Goal: Transaction & Acquisition: Purchase product/service

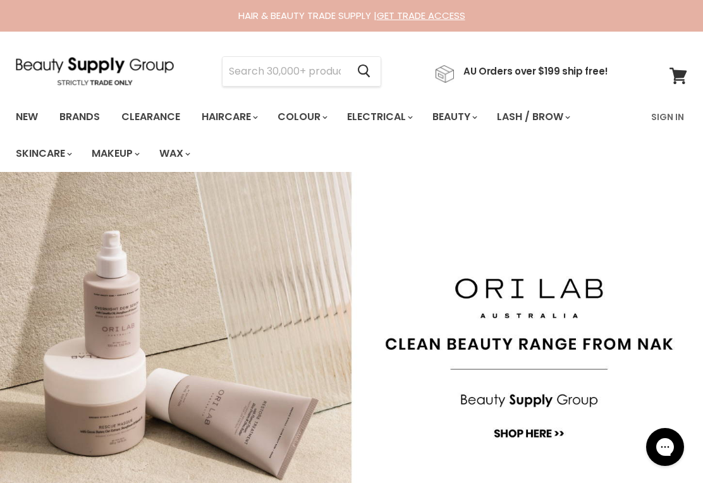
click at [248, 75] on input "Search" at bounding box center [284, 71] width 125 height 29
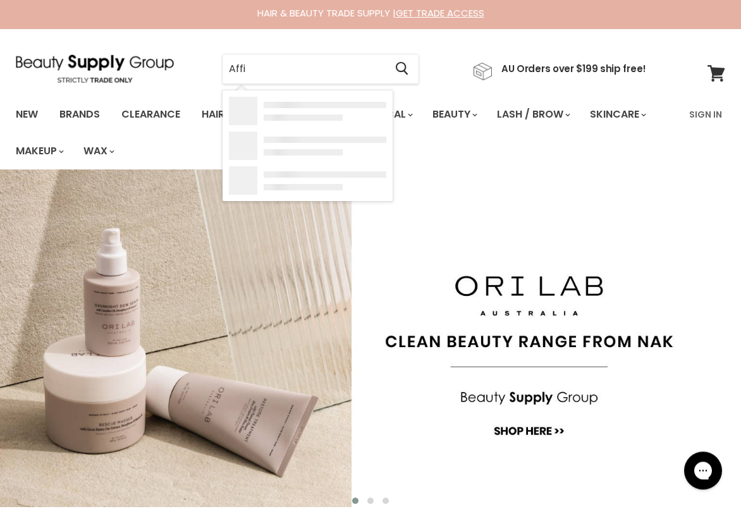
type input "Affin"
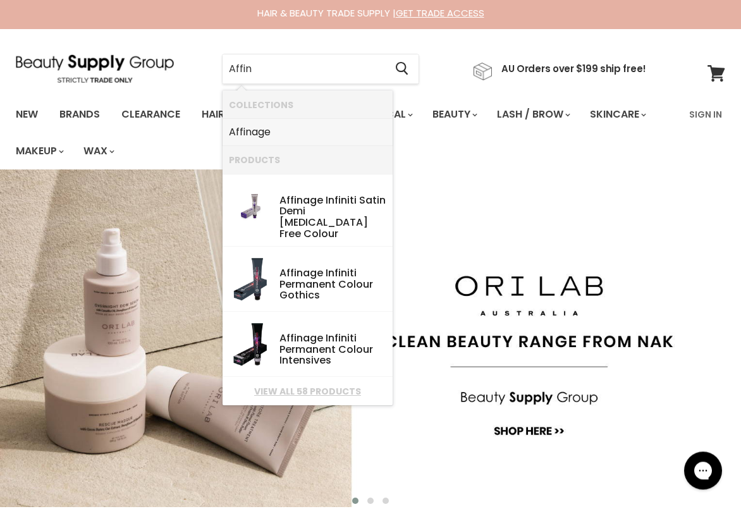
click at [250, 137] on b "Affin" at bounding box center [240, 134] width 23 height 15
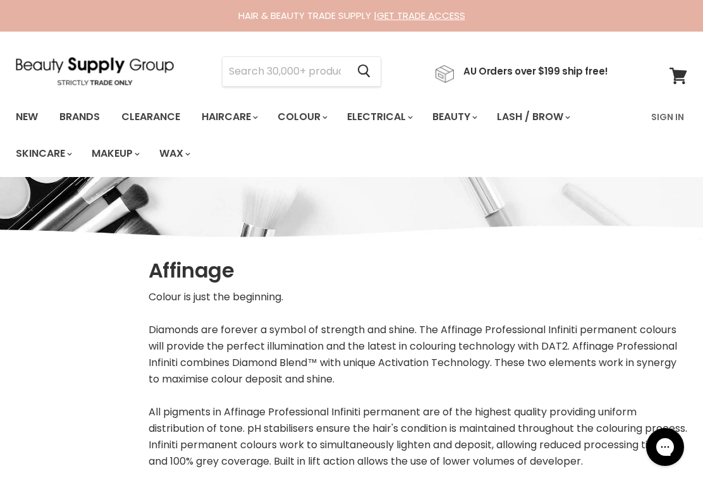
select select "manual"
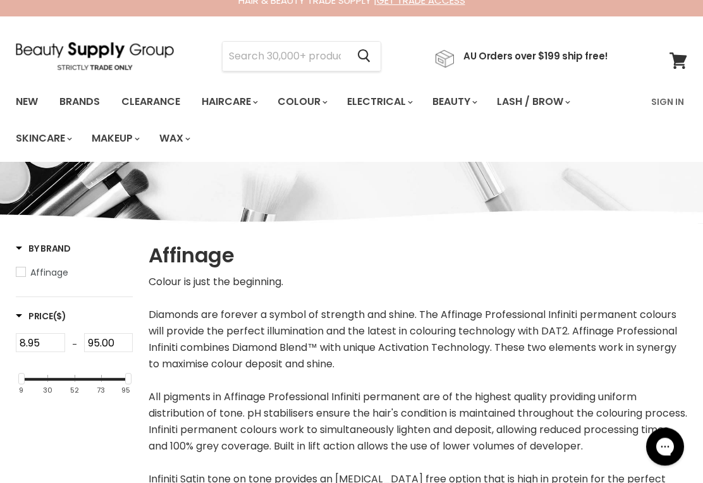
scroll to position [15, 0]
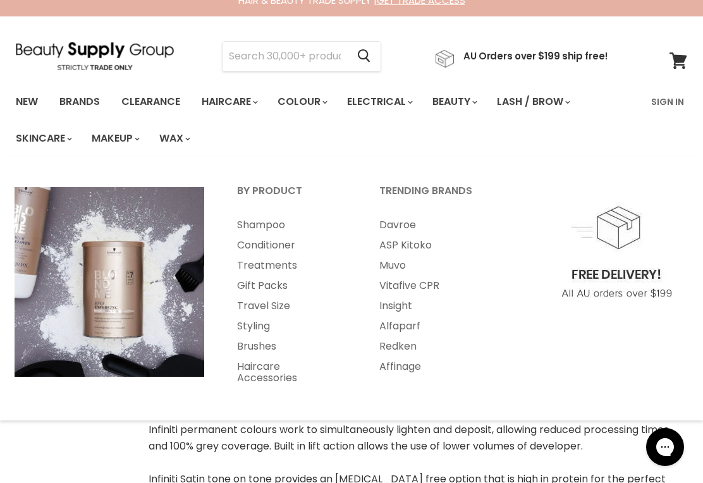
click at [405, 367] on link "Affinage" at bounding box center [433, 366] width 140 height 20
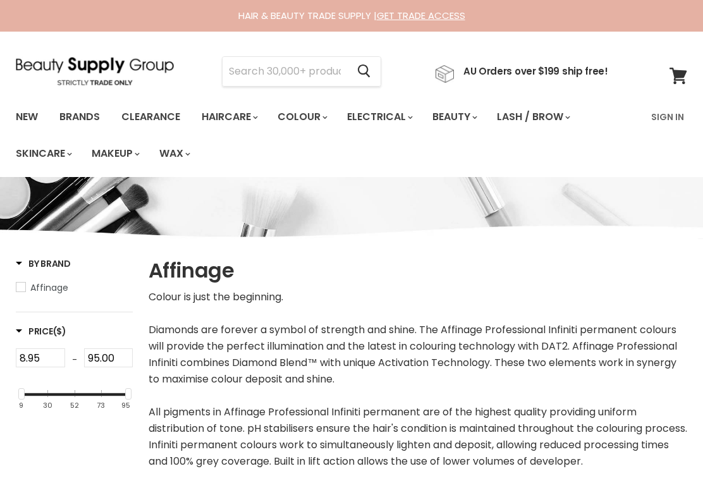
select select "manual"
click at [243, 73] on input "Search" at bounding box center [284, 71] width 125 height 29
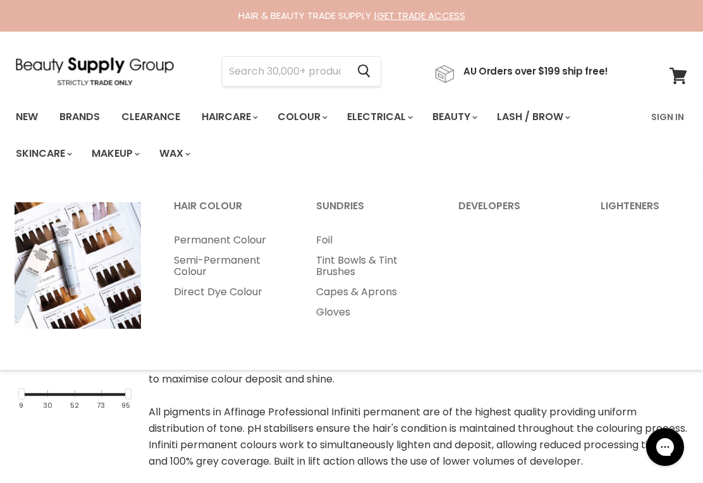
click at [320, 120] on link "Colour" at bounding box center [301, 117] width 67 height 27
click at [335, 208] on link "Sundries" at bounding box center [370, 212] width 140 height 32
click at [480, 205] on link "Developers" at bounding box center [512, 212] width 140 height 32
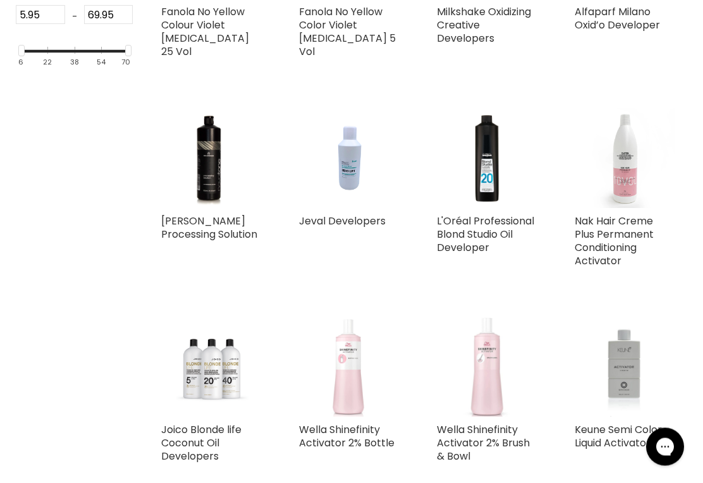
scroll to position [478, 0]
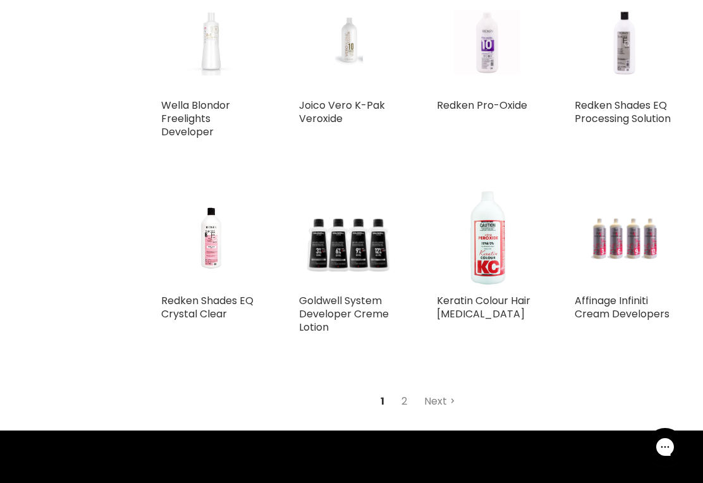
click at [395, 390] on link "2" at bounding box center [404, 401] width 20 height 23
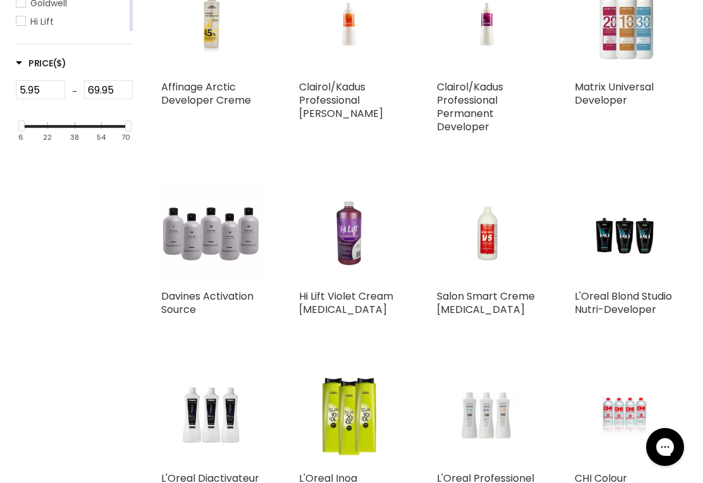
scroll to position [317, 0]
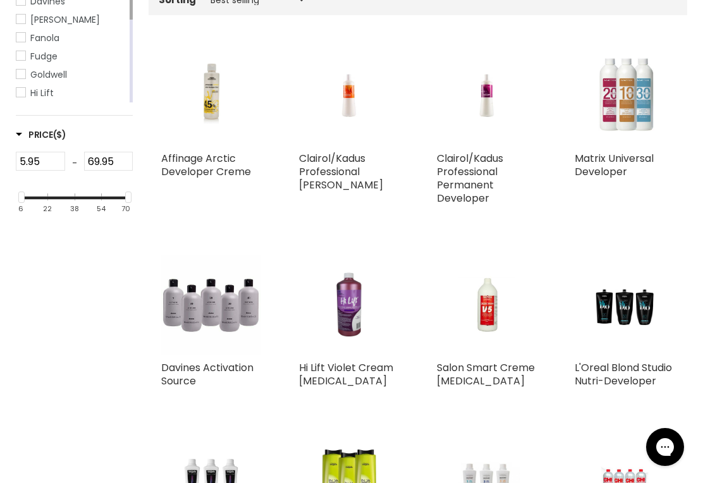
click at [200, 158] on link "Affinage Arctic Developer Creme" at bounding box center [206, 165] width 90 height 28
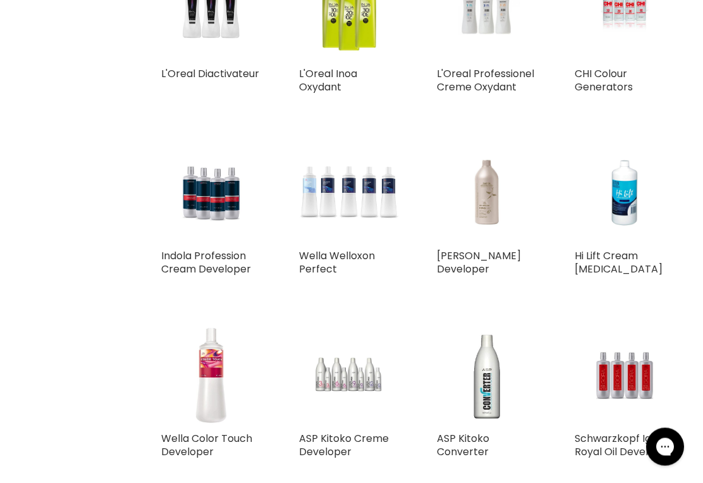
scroll to position [793, 0]
click at [623, 201] on img "Main content" at bounding box center [624, 193] width 66 height 100
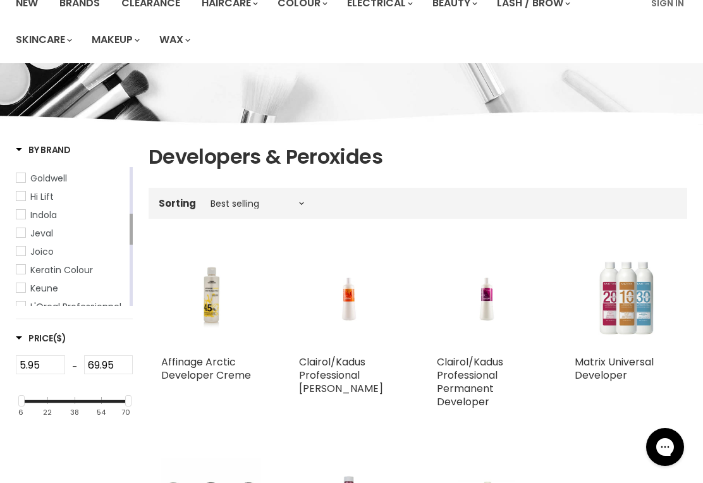
scroll to position [0, 0]
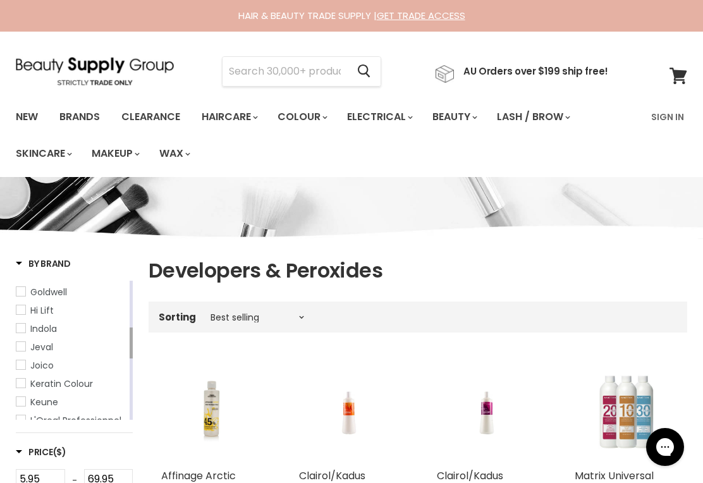
click at [250, 74] on input "Search" at bounding box center [284, 71] width 125 height 29
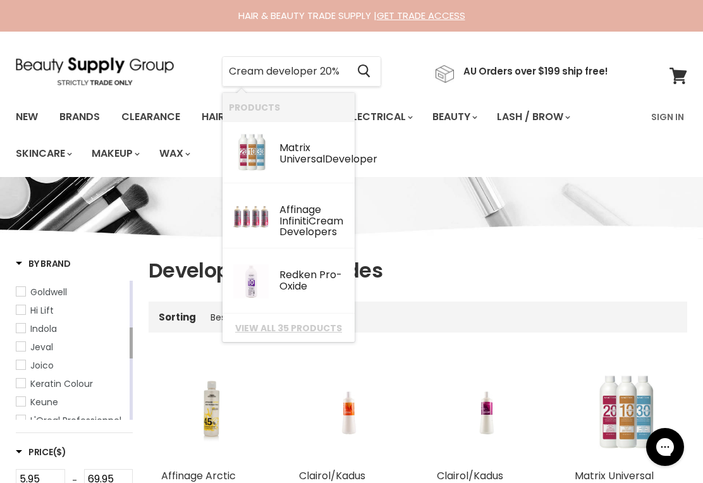
type input "Cream developer 20%"
click at [370, 67] on icon "Search" at bounding box center [364, 70] width 12 height 13
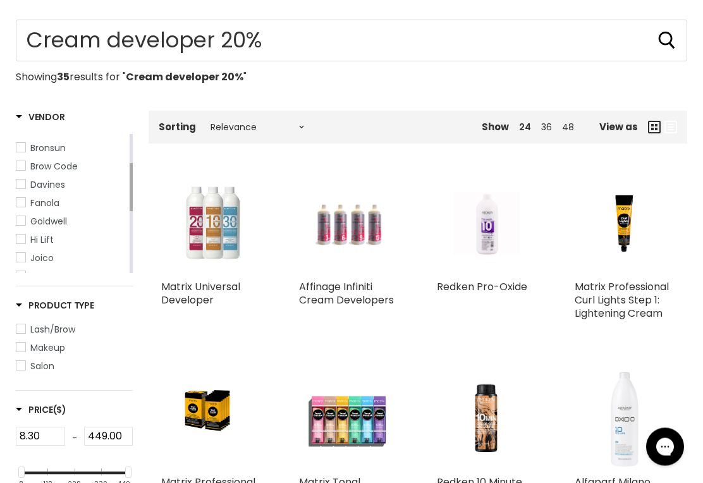
scroll to position [170, 0]
click at [330, 233] on img "Main content" at bounding box center [348, 224] width 66 height 100
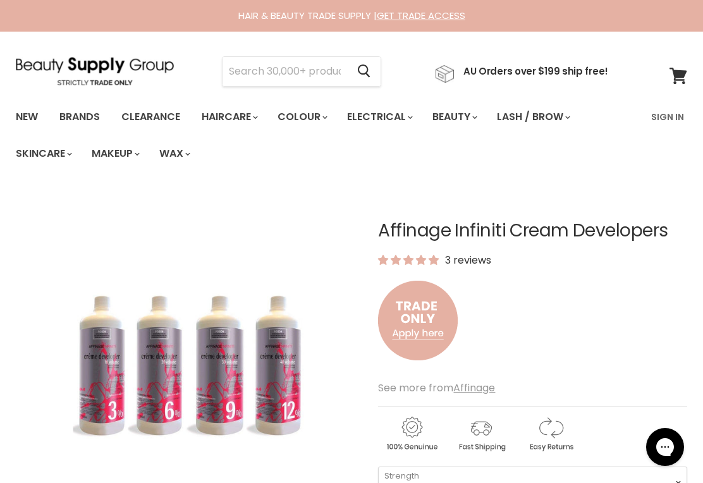
click at [36, 374] on img "Affinage Infiniti Cream Developers image. Click or Scroll to Zoom." at bounding box center [131, 362] width 231 height 346
click at [99, 374] on img "Affinage Infiniti Cream Developers image. Click or Scroll to Zoom." at bounding box center [131, 362] width 231 height 346
click at [101, 365] on img "Affinage Infiniti Cream Developers image. Click or Scroll to Zoom." at bounding box center [131, 362] width 231 height 346
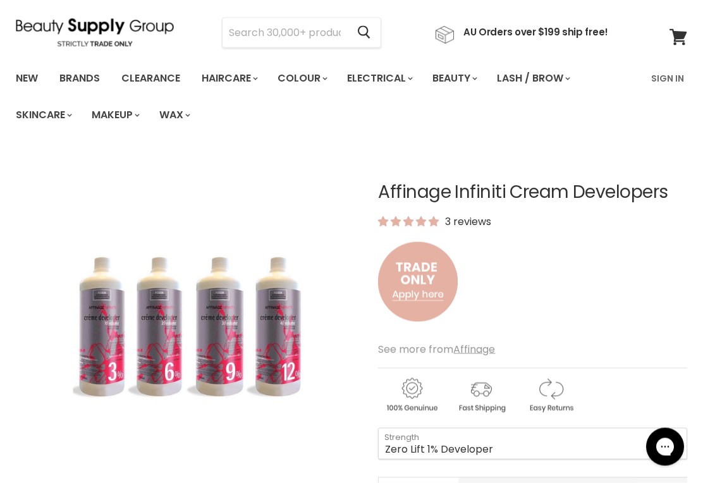
scroll to position [39, 0]
click at [409, 447] on select "Zero Lift 1% Developer 5 Vol 10 Vol 20 Vol 30 Vol 40 Vol" at bounding box center [532, 443] width 309 height 32
select select "20 Vol"
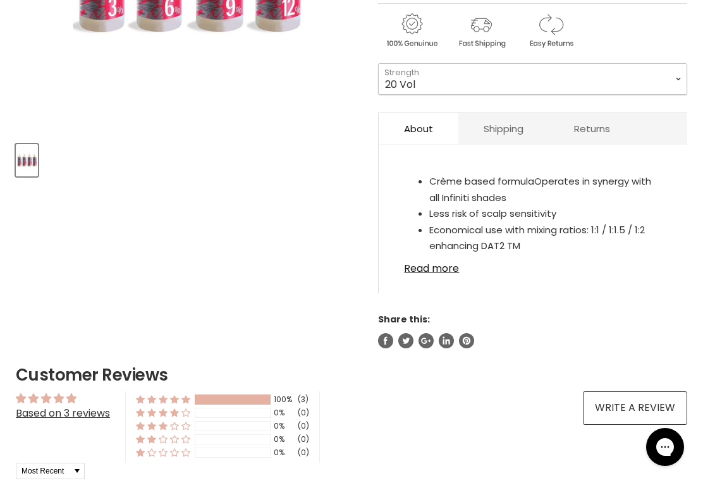
scroll to position [404, 0]
click at [494, 135] on link "Shipping" at bounding box center [503, 127] width 90 height 31
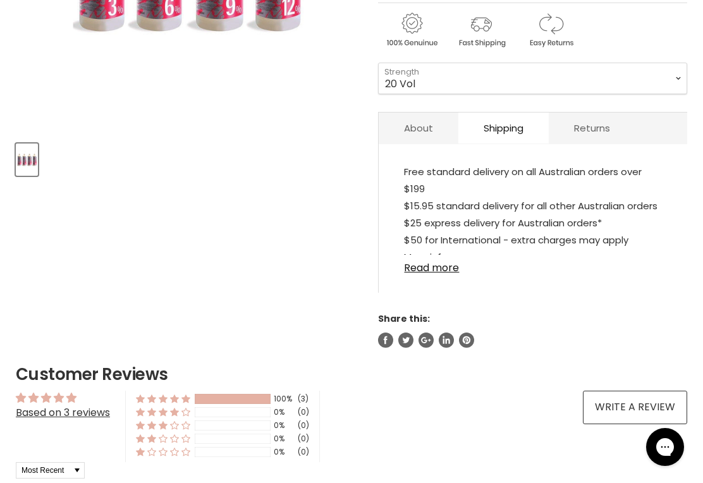
click at [585, 130] on link "Returns" at bounding box center [592, 127] width 87 height 31
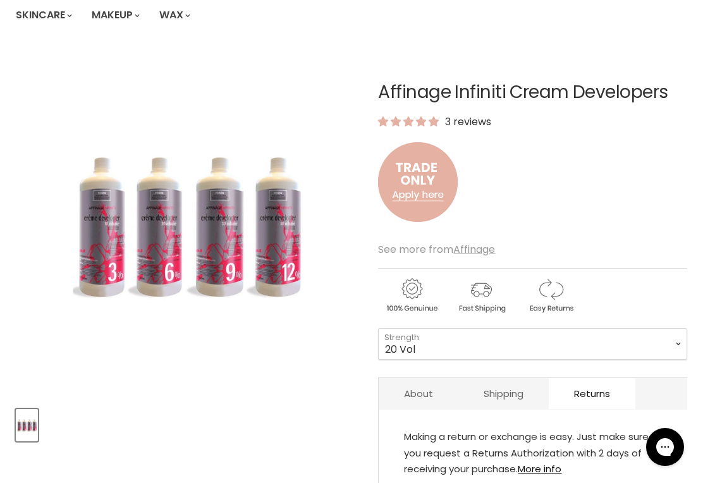
scroll to position [136, 0]
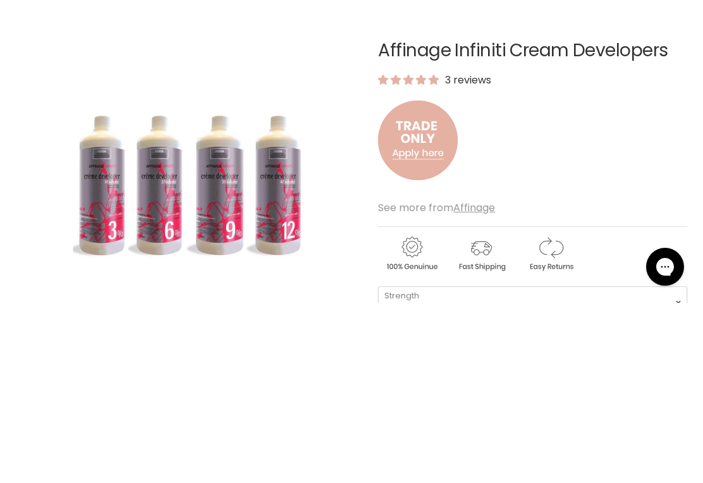
scroll to position [180, 0]
